Goal: Find specific page/section: Find specific page/section

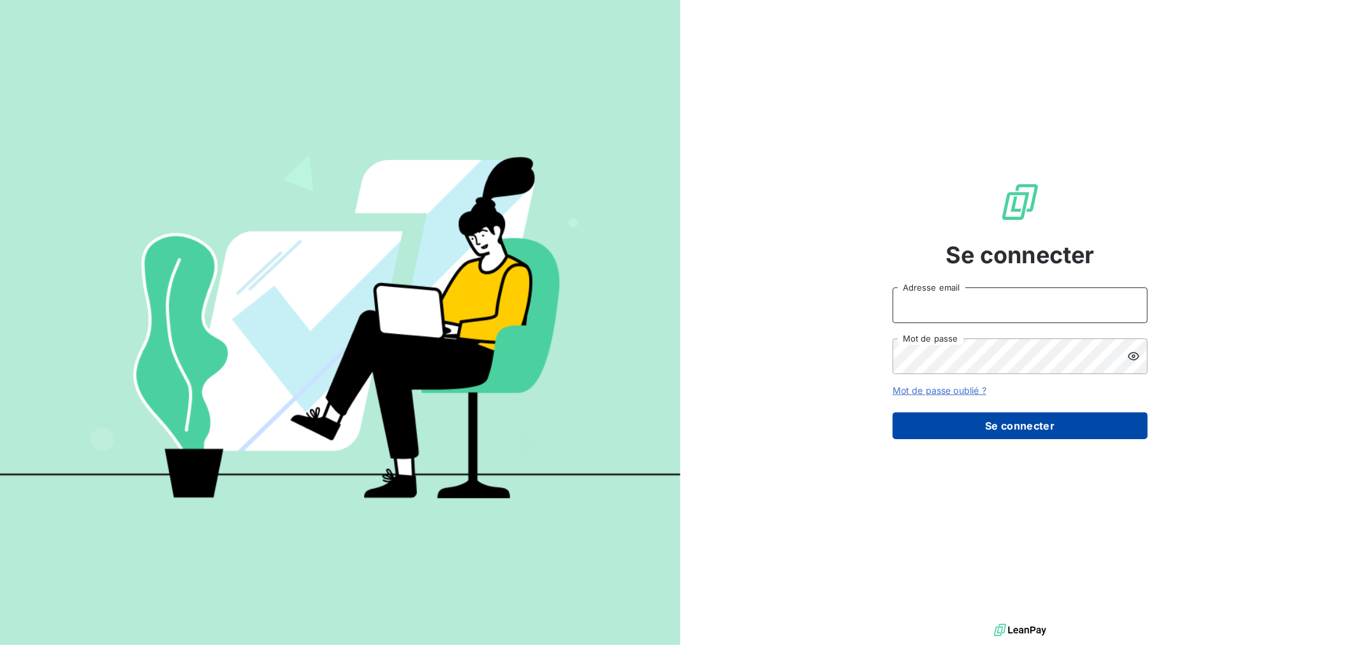
type input "[EMAIL_ADDRESS][DOMAIN_NAME]"
click at [999, 432] on button "Se connecter" at bounding box center [1020, 426] width 255 height 27
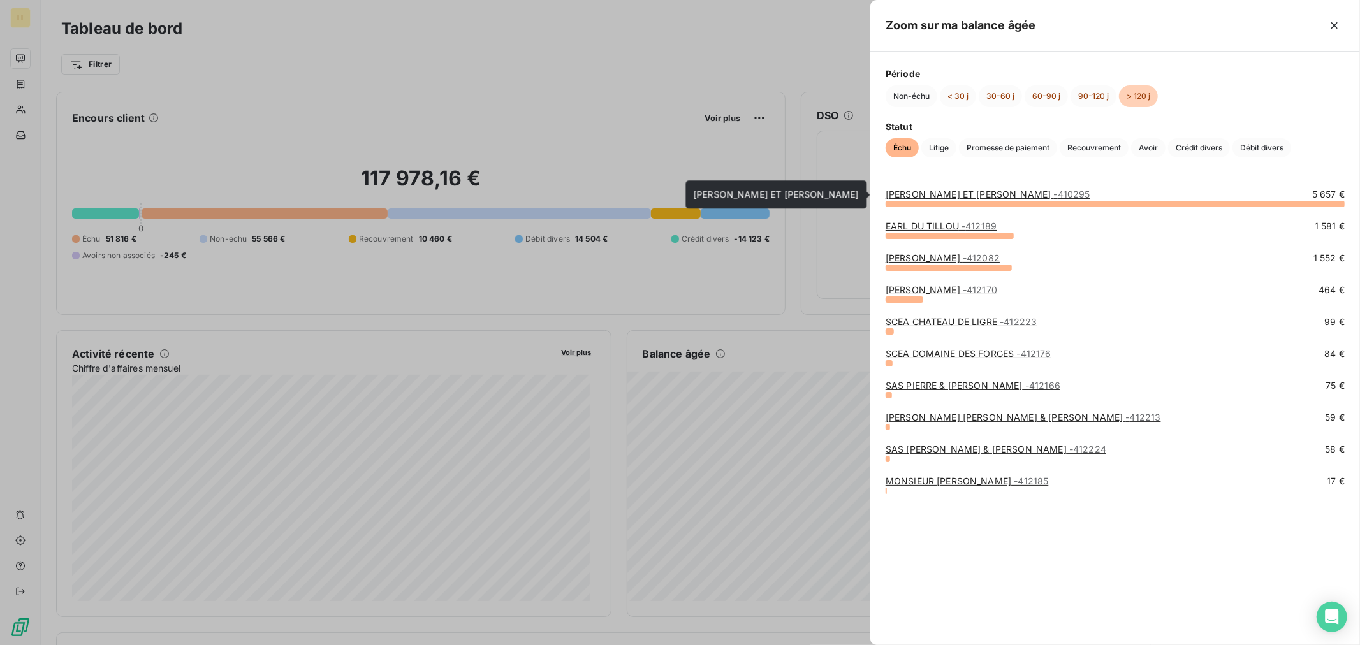
click at [990, 196] on link "SASU LANGLOIS ET HUBERT BROCHARD - 410295" at bounding box center [988, 194] width 205 height 11
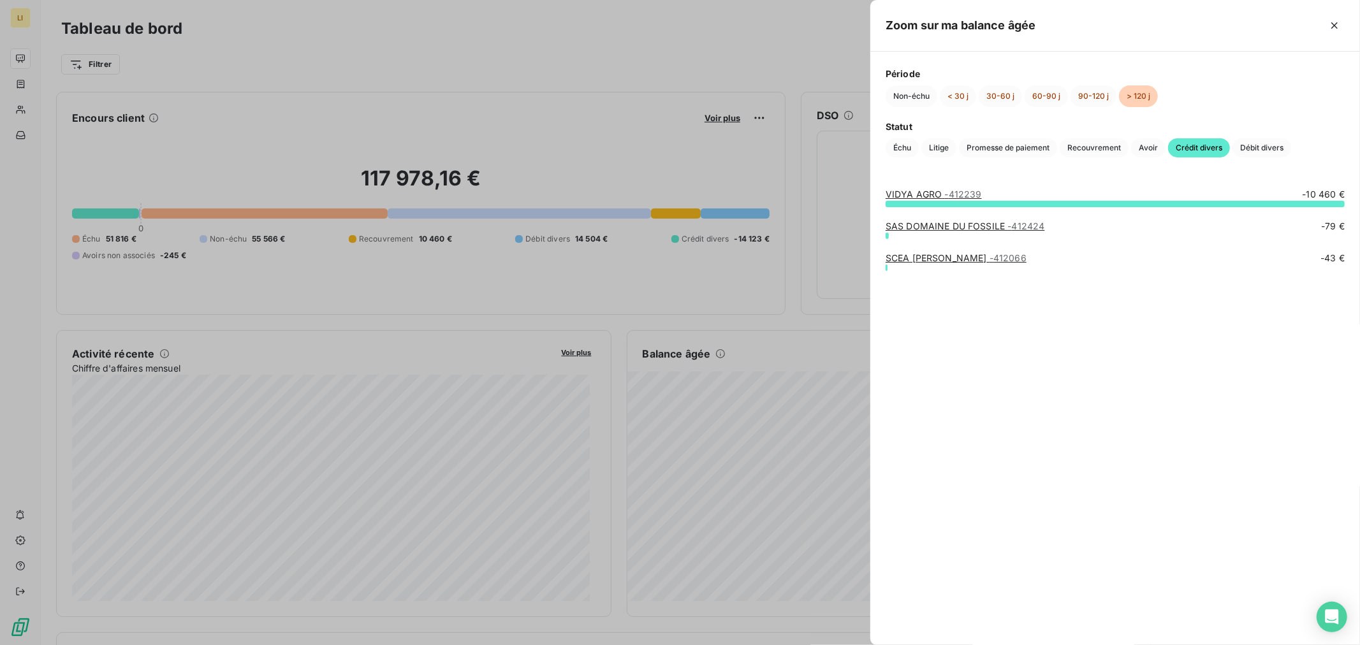
click at [776, 350] on div at bounding box center [680, 322] width 1360 height 645
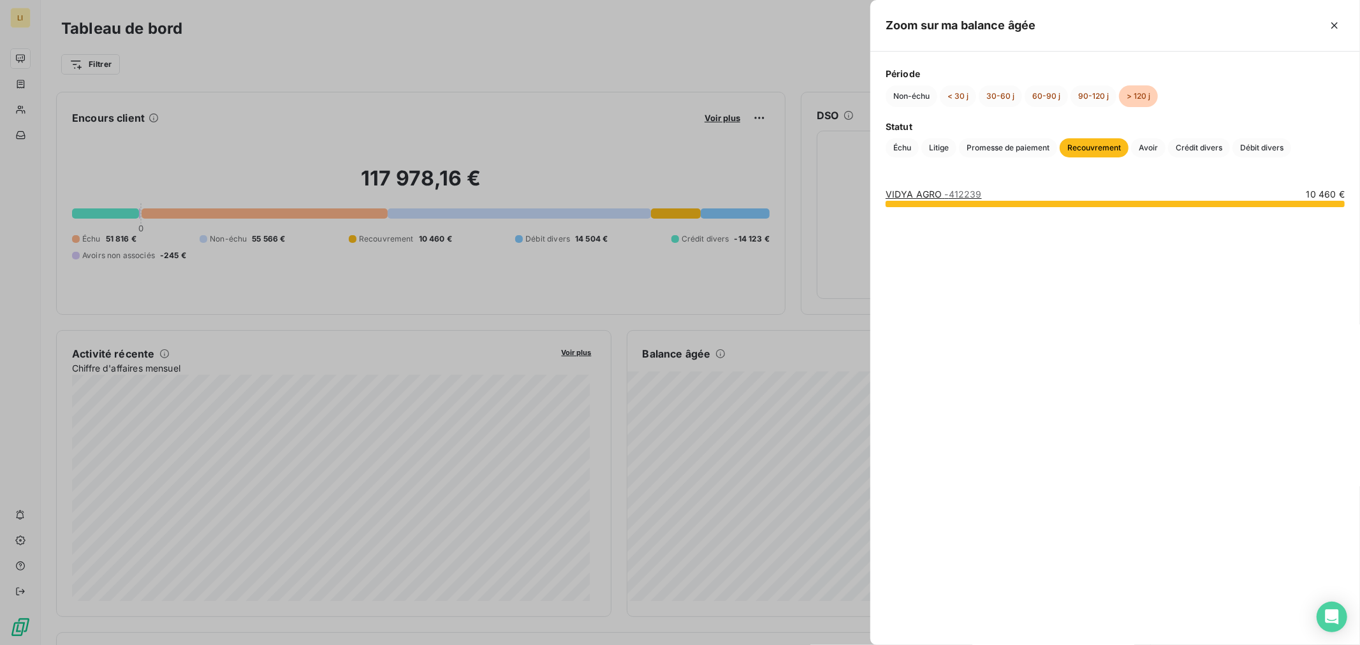
click at [816, 368] on div at bounding box center [680, 322] width 1360 height 645
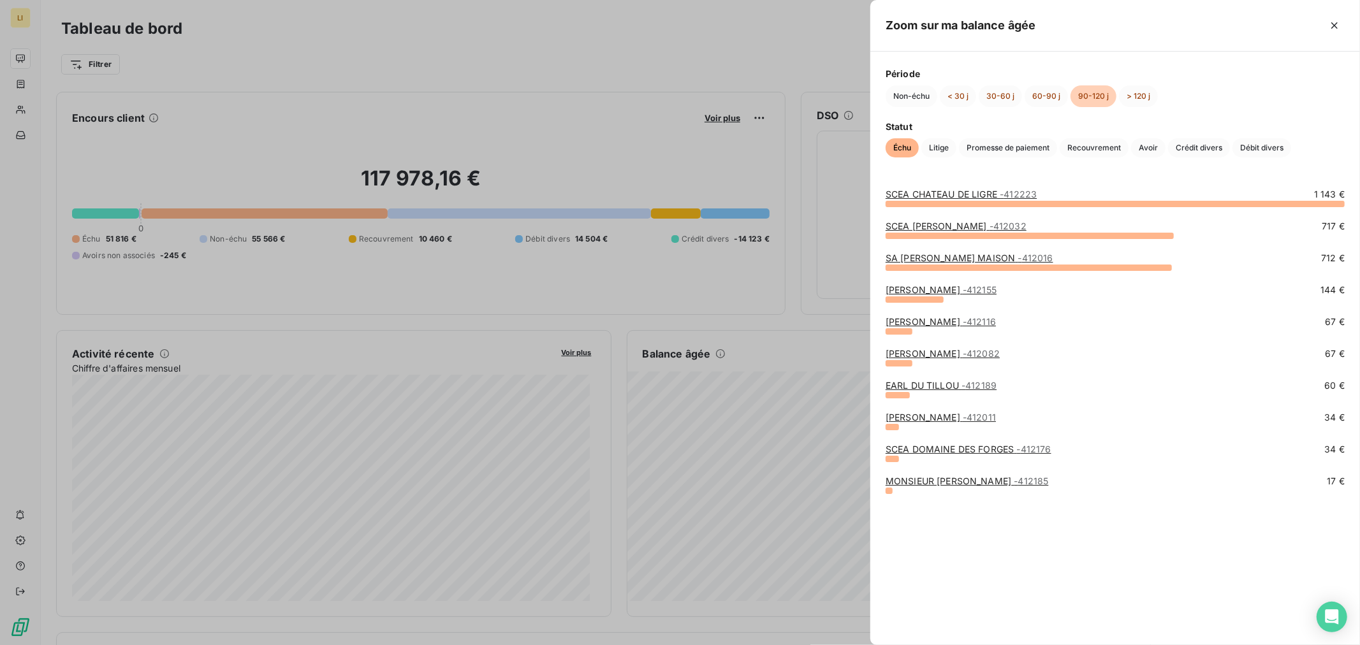
click at [936, 193] on link "SCEA CHATEAU DE LIGRE - 412223" at bounding box center [961, 194] width 151 height 11
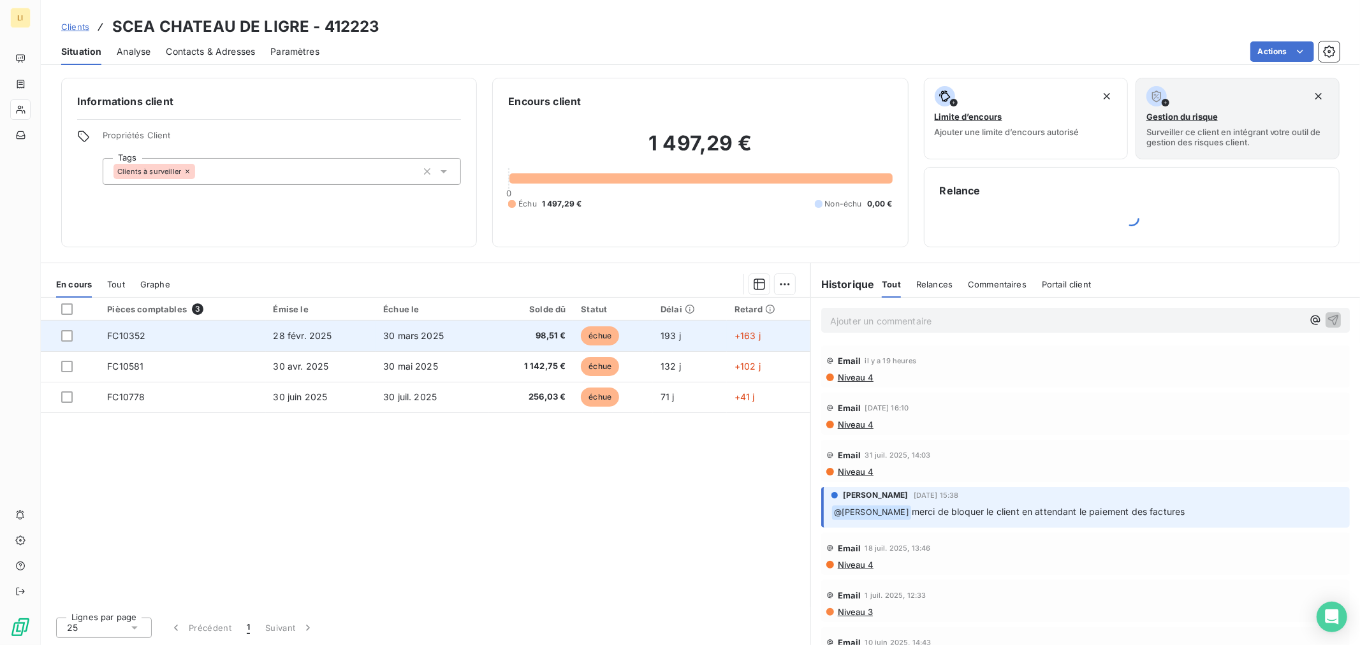
click at [769, 339] on td "+163 j" at bounding box center [769, 336] width 84 height 31
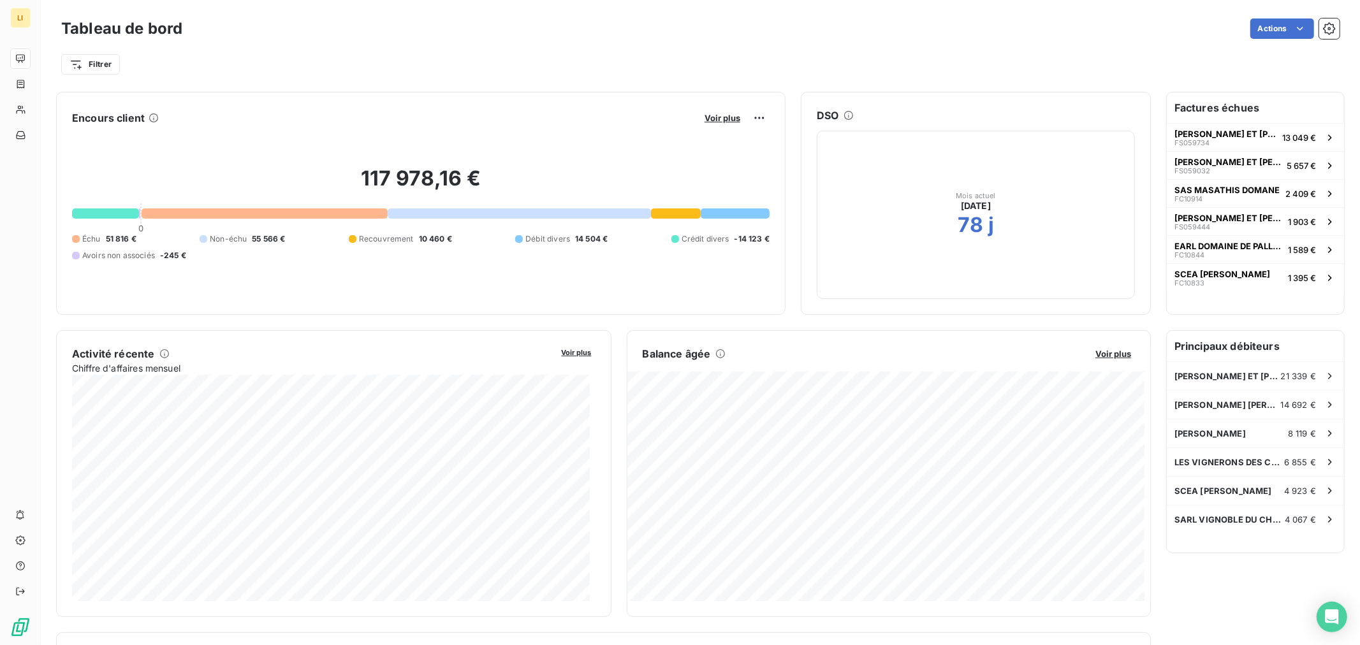
click at [712, 110] on div "Voir plus" at bounding box center [735, 118] width 69 height 20
click at [712, 115] on span "Voir plus" at bounding box center [723, 118] width 36 height 10
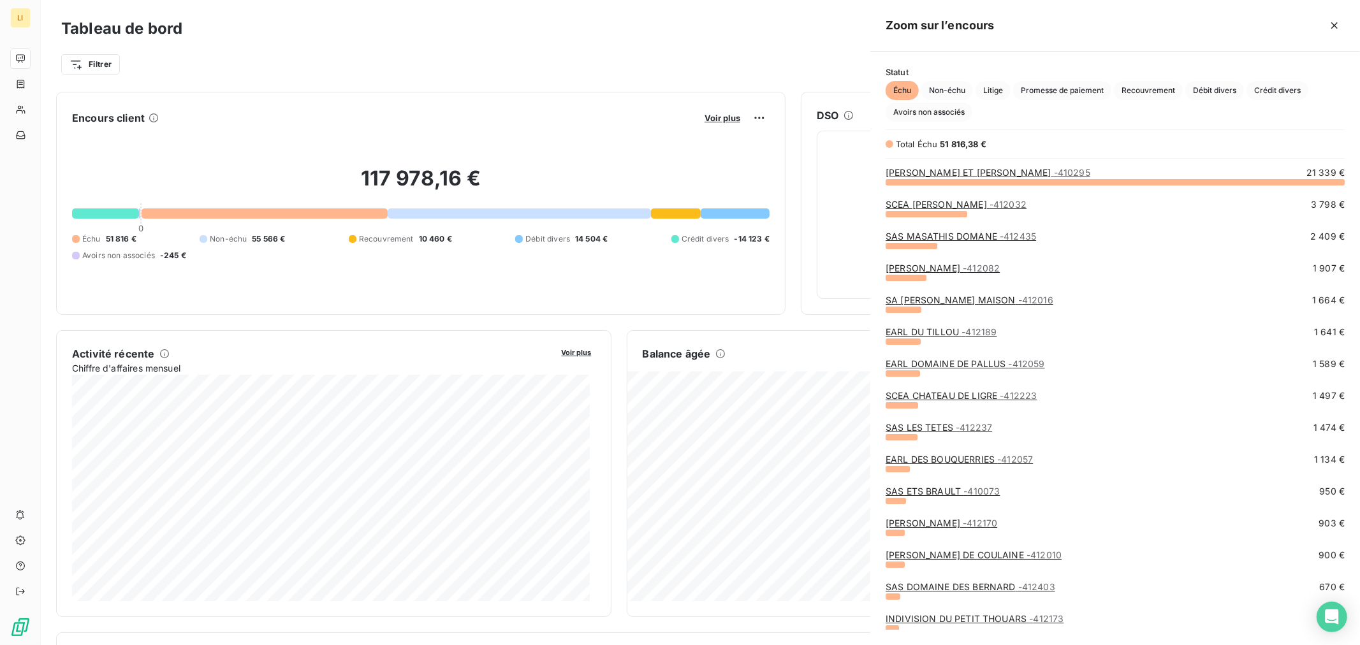
scroll to position [453, 479]
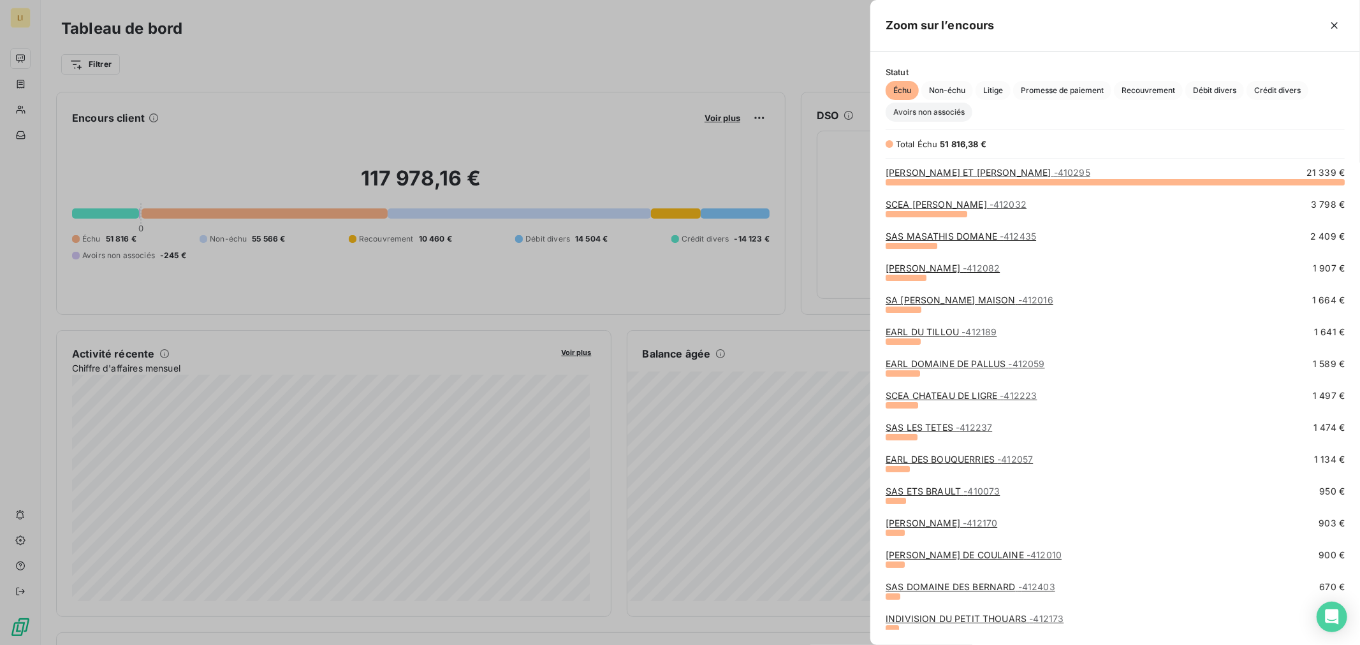
click at [936, 112] on span "Avoirs non associés" at bounding box center [929, 112] width 87 height 19
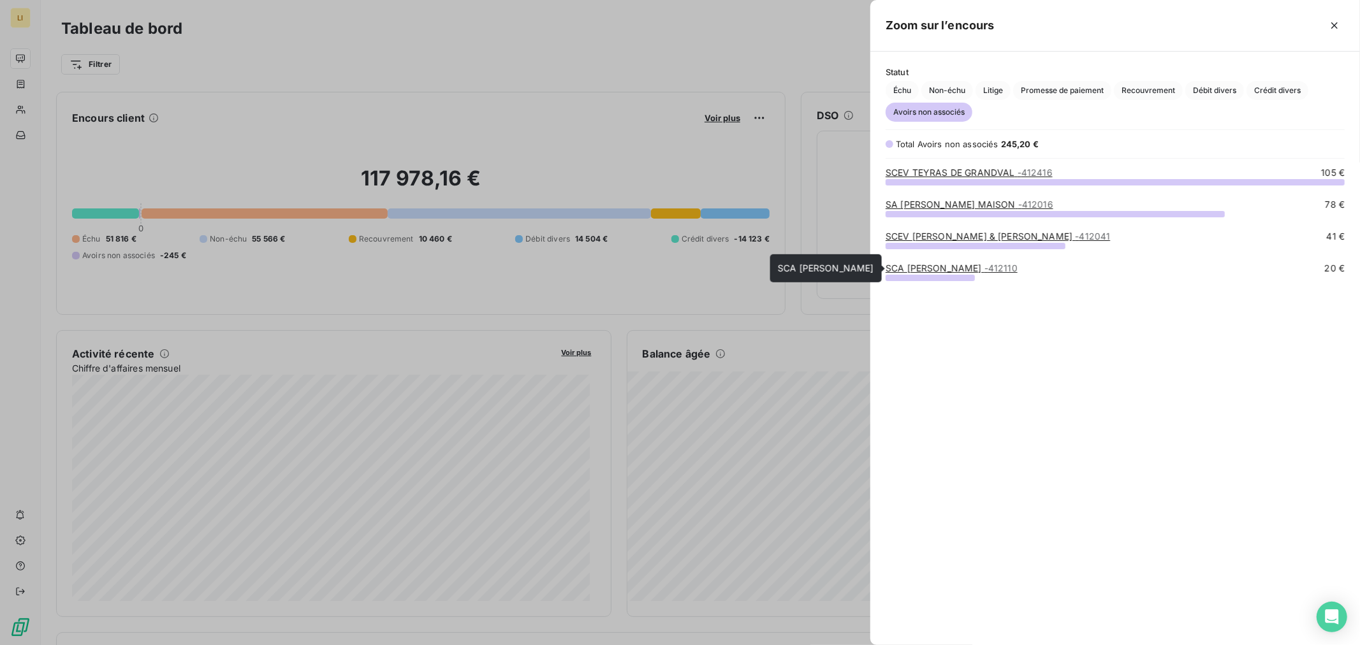
click at [927, 267] on link "SCA COULY DUTHEIL - 412110" at bounding box center [952, 268] width 132 height 11
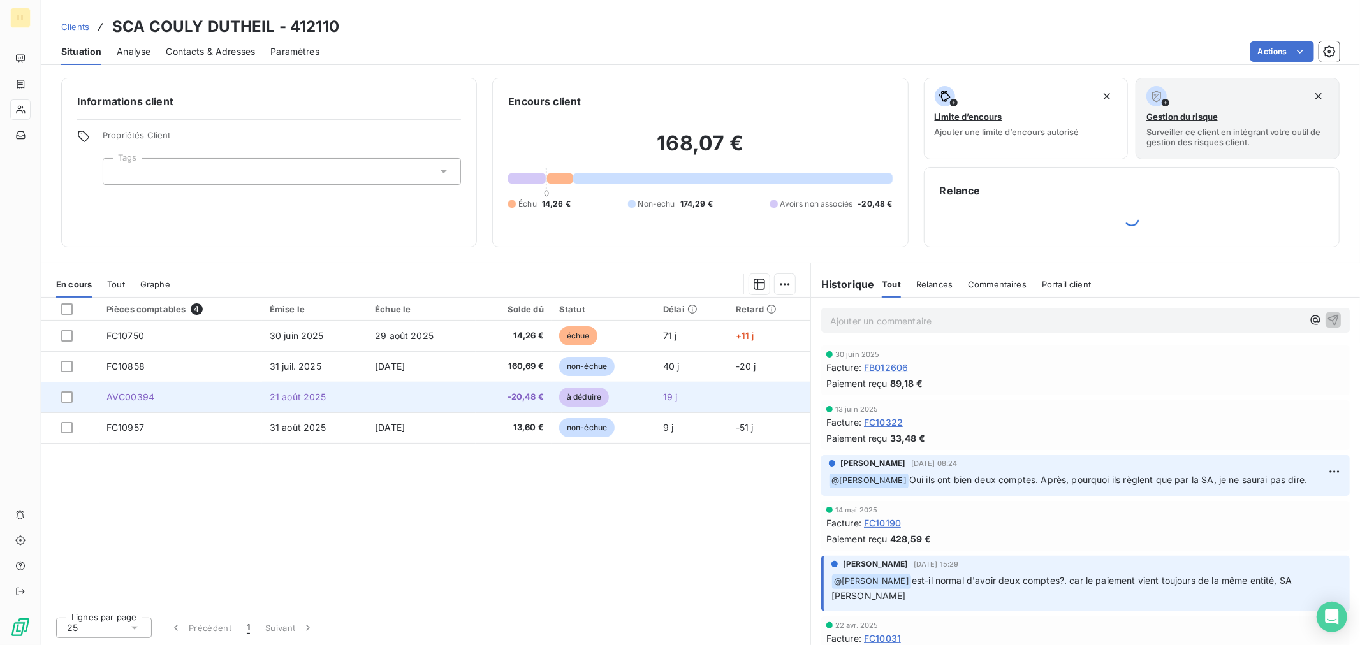
click at [380, 397] on td at bounding box center [421, 397] width 108 height 31
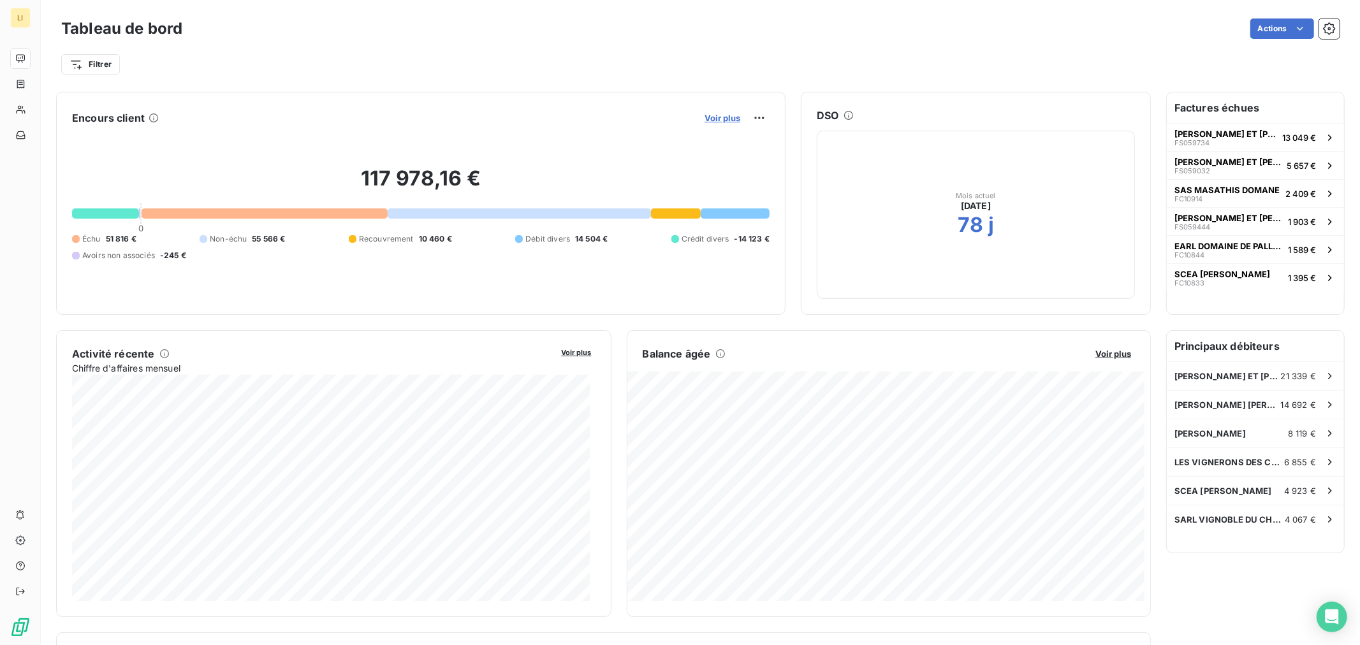
click at [705, 117] on span "Voir plus" at bounding box center [723, 118] width 36 height 10
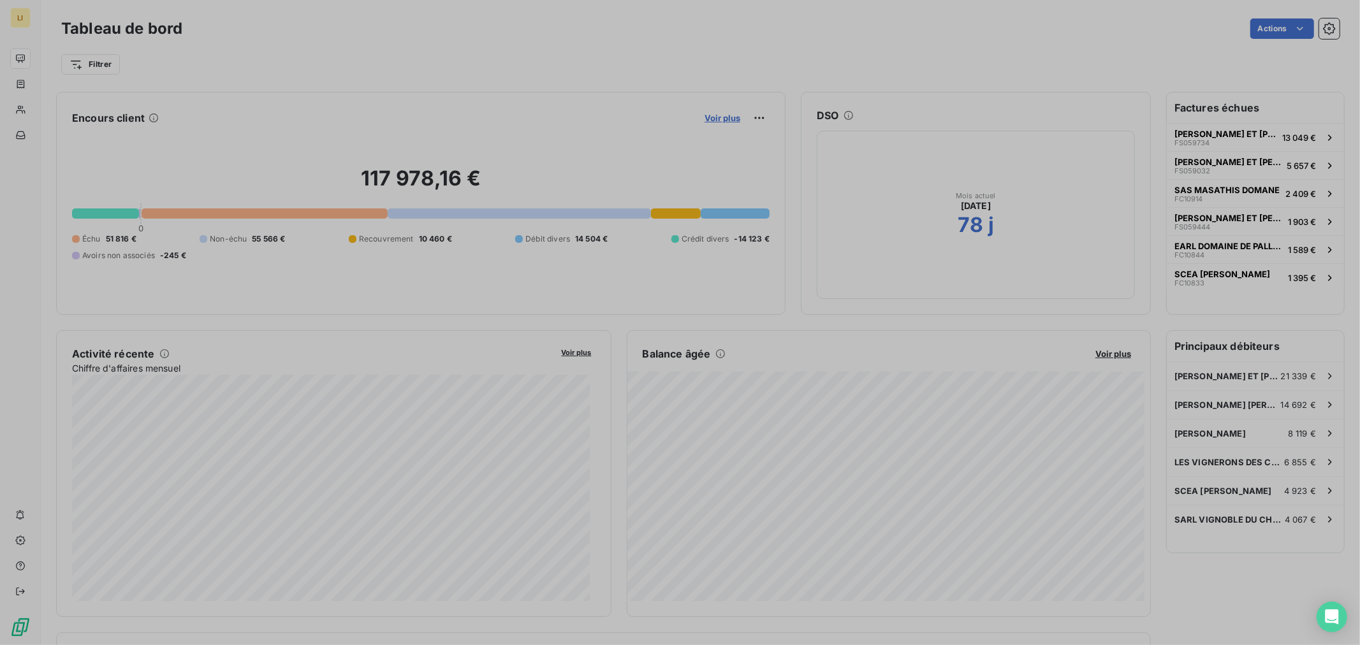
scroll to position [635, 479]
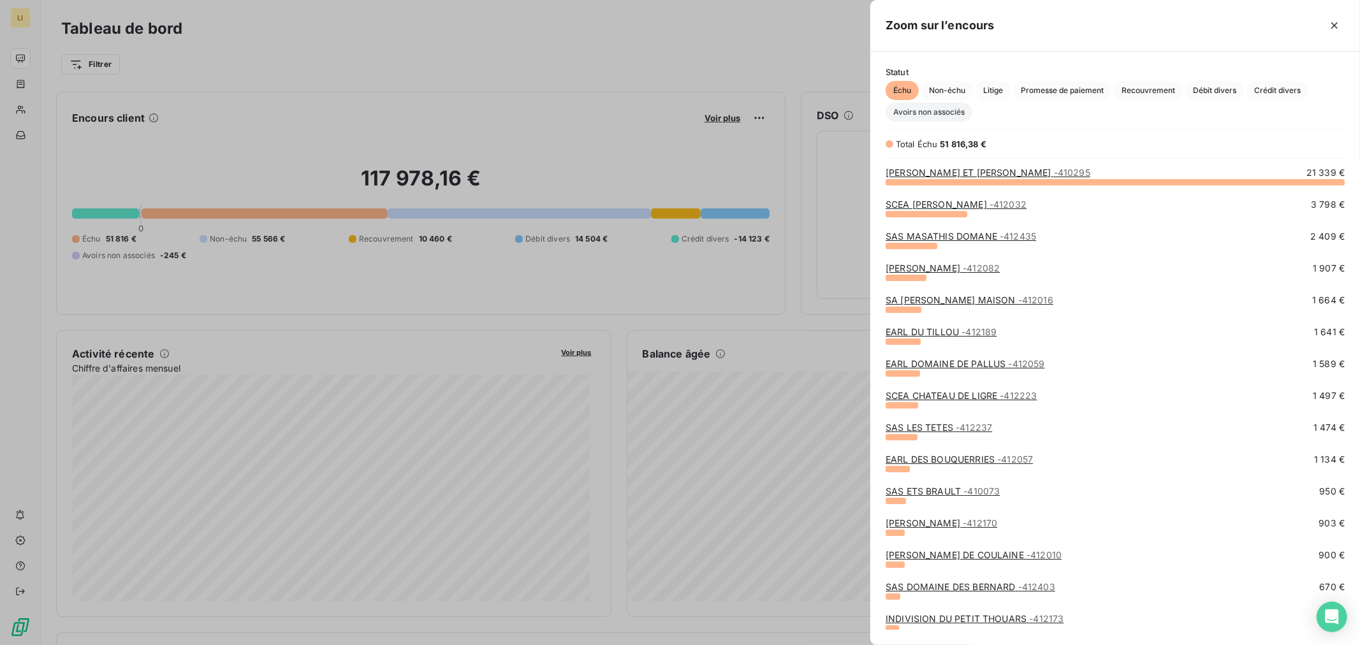
click at [950, 105] on span "Avoirs non associés" at bounding box center [929, 112] width 87 height 19
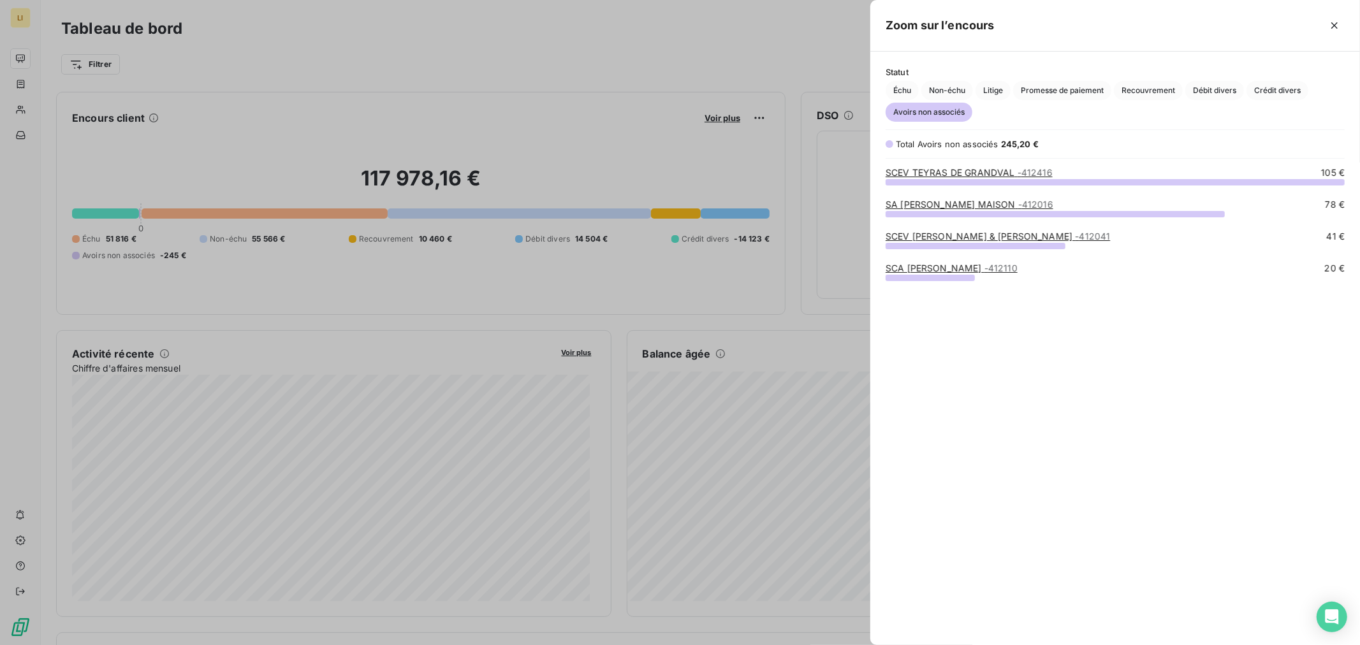
click at [927, 239] on link "[PERSON_NAME] & [PERSON_NAME] - 412041" at bounding box center [998, 236] width 225 height 11
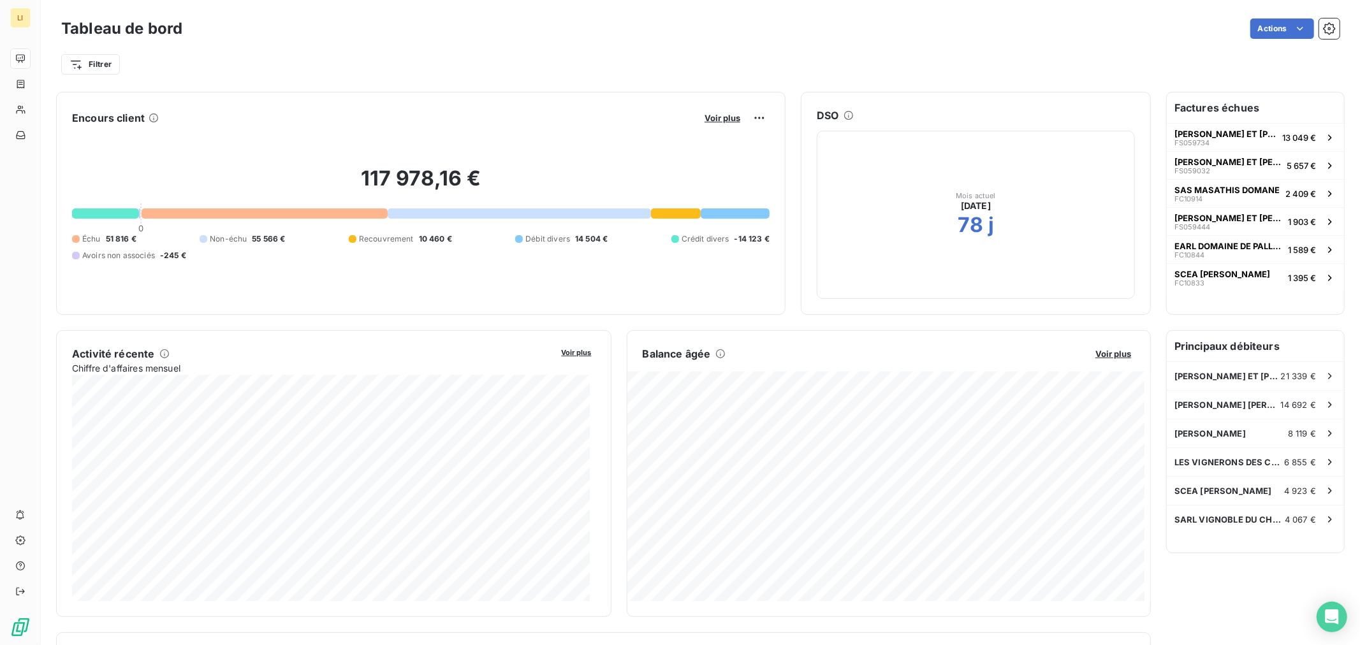
click at [717, 351] on icon at bounding box center [720, 354] width 9 height 9
click at [716, 355] on icon at bounding box center [721, 354] width 10 height 10
click at [721, 320] on div "Encours client Voir plus 117 978,16 € 0 Échu 51 816 € Non-échu 55 566 € Recouvr…" at bounding box center [603, 506] width 1095 height 828
click at [716, 114] on span "Voir plus" at bounding box center [723, 118] width 36 height 10
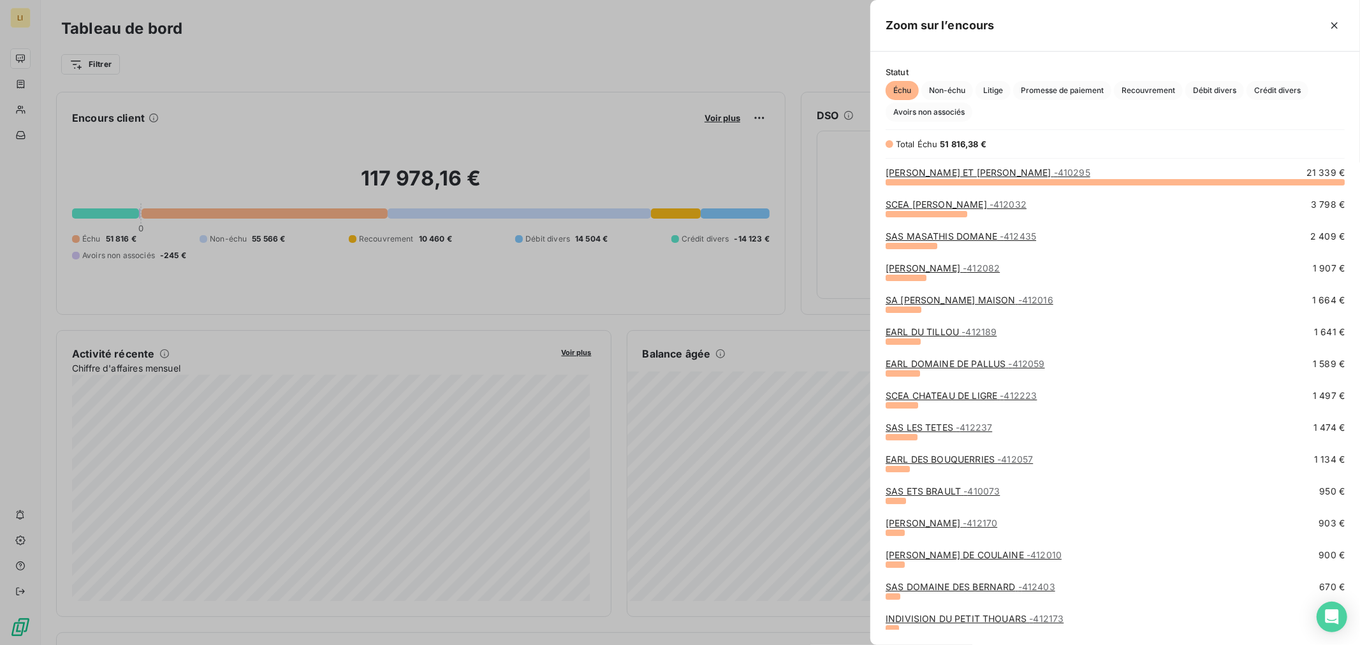
click at [951, 200] on link "SCEA CHARLES JOGUET - 412032" at bounding box center [956, 204] width 141 height 11
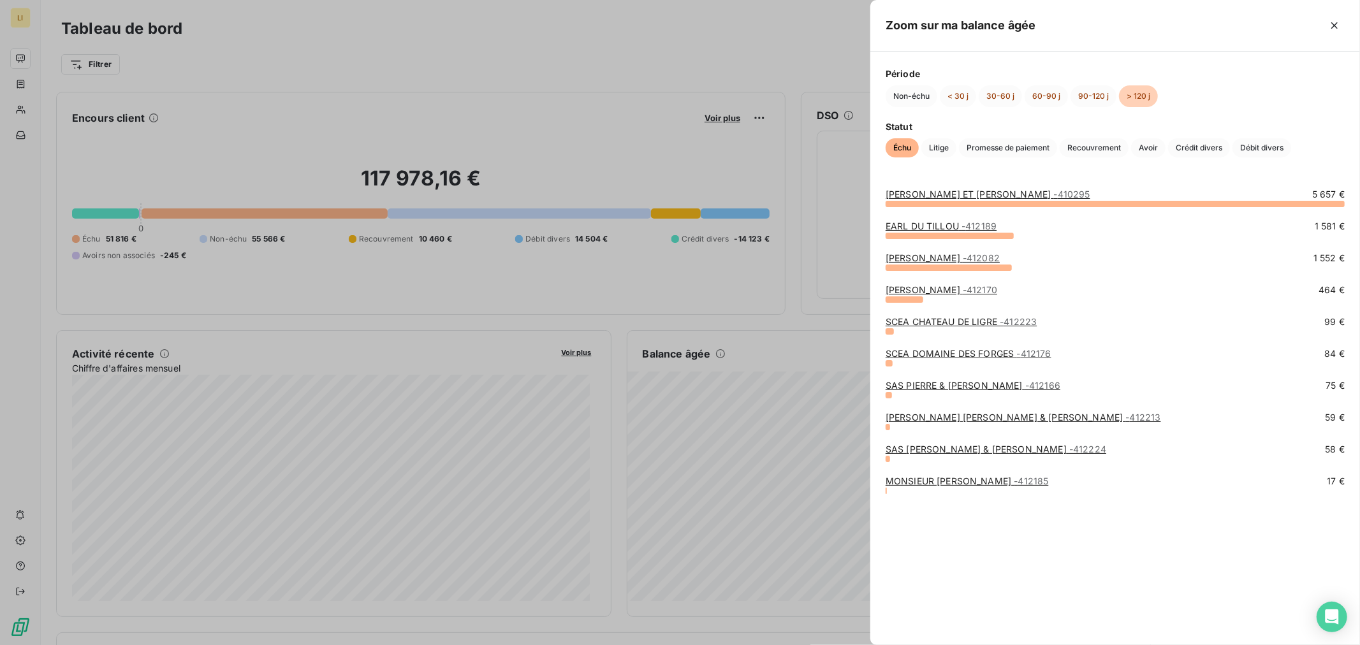
click at [820, 360] on div at bounding box center [680, 322] width 1360 height 645
click at [898, 479] on link "MONSIEUR BERNARD LOYER - 412185" at bounding box center [967, 481] width 163 height 11
click at [924, 451] on link "SAS LAMBERT BEATRICE & PASCAL - 412224" at bounding box center [996, 449] width 221 height 11
click at [913, 420] on link "EARL SUARD STEPHANE & FRANCIS - 412213" at bounding box center [1024, 417] width 276 height 11
click at [926, 386] on link "SAS PIERRE & BERTRAND COULY - 412166" at bounding box center [973, 385] width 175 height 11
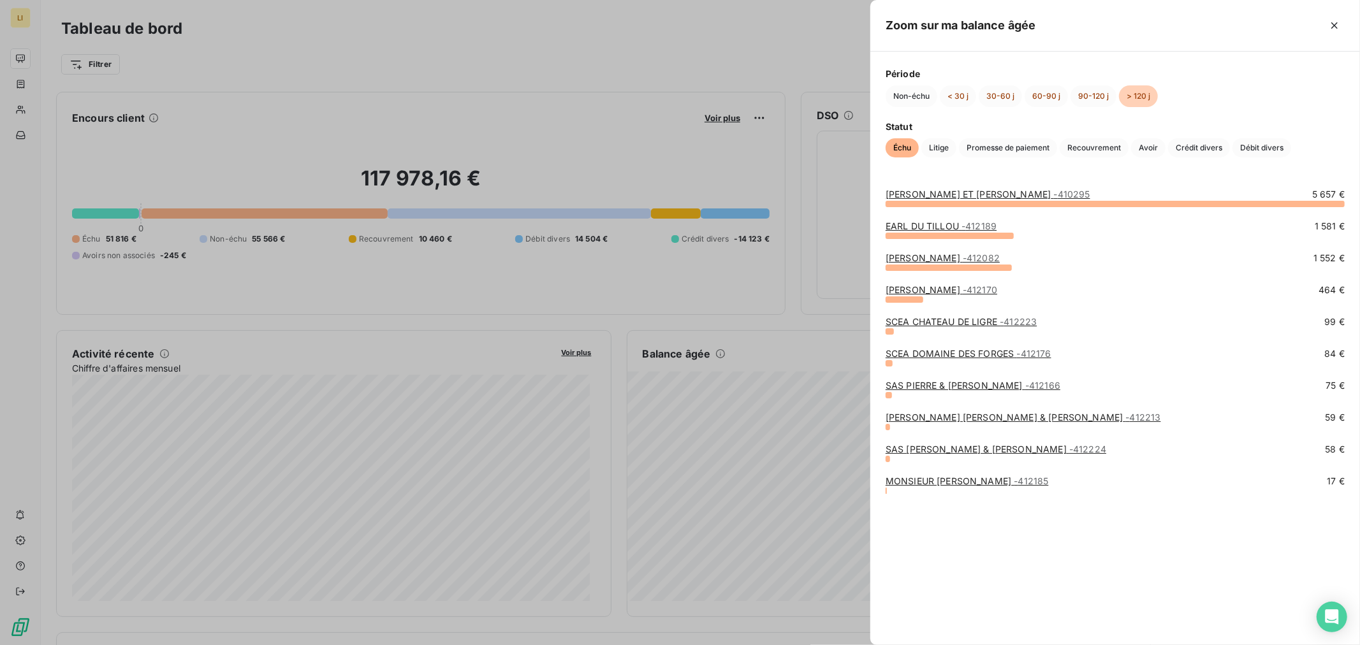
click at [951, 351] on link "SCEA DOMAINE DES FORGES - 412176" at bounding box center [969, 353] width 166 height 11
click at [947, 322] on link "SCEA CHATEAU DE LIGRE - 412223" at bounding box center [961, 321] width 151 height 11
click at [917, 286] on link "SIGONNEAU FREDERIC - 412170" at bounding box center [942, 289] width 112 height 11
